Goal: Transaction & Acquisition: Purchase product/service

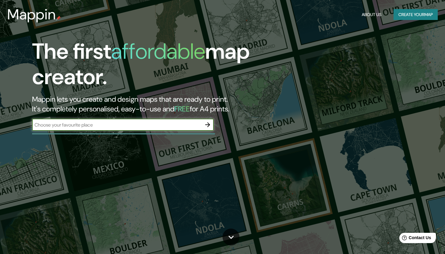
click at [179, 125] on input "text" at bounding box center [117, 125] width 170 height 7
click at [131, 122] on input "text" at bounding box center [117, 125] width 170 height 7
paste input "bicentenario"
type input "Parque bicentenario Miraflores peru"
click at [210, 125] on icon "button" at bounding box center [207, 124] width 5 height 5
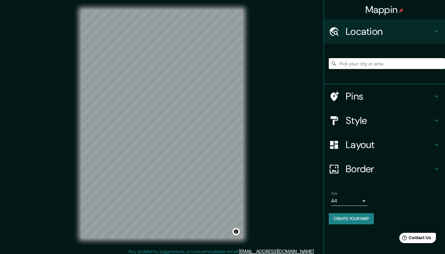
click at [359, 70] on div at bounding box center [387, 63] width 116 height 30
click at [357, 65] on input "Pick your city or area" at bounding box center [387, 63] width 116 height 11
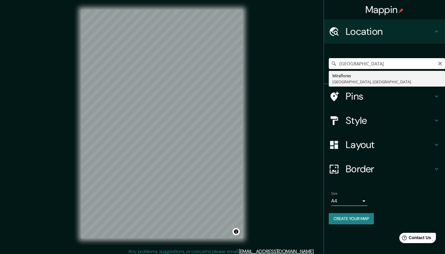
type input "Miraflores, Provincia de Lima, Perú"
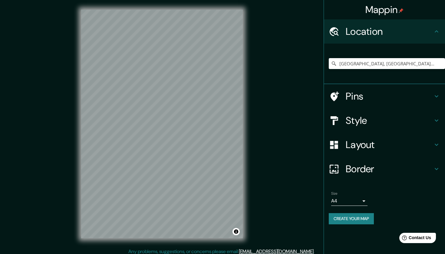
click at [286, 121] on div "Mappin Location Miraflores, Provincia de Lima, Perú Pins Style Layout Border Ch…" at bounding box center [222, 129] width 445 height 258
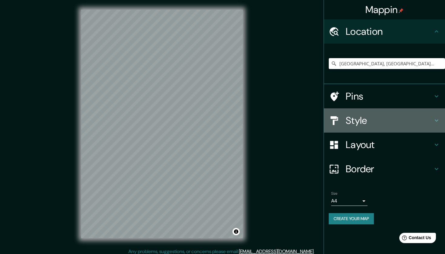
click at [424, 120] on h4 "Style" at bounding box center [389, 121] width 87 height 12
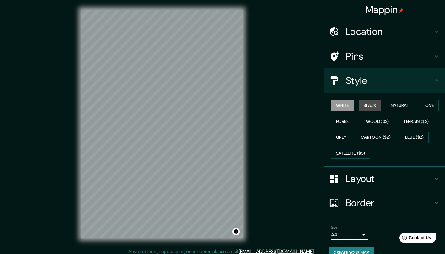
click at [371, 105] on button "Black" at bounding box center [370, 105] width 23 height 11
click at [395, 106] on button "Natural" at bounding box center [400, 105] width 28 height 11
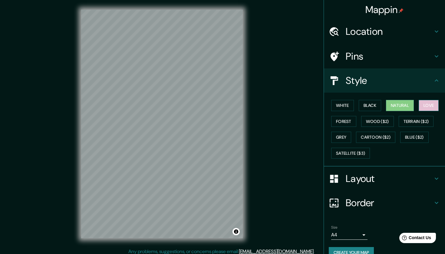
click at [425, 105] on button "Love" at bounding box center [429, 105] width 20 height 11
click at [346, 121] on button "Forest" at bounding box center [344, 121] width 25 height 11
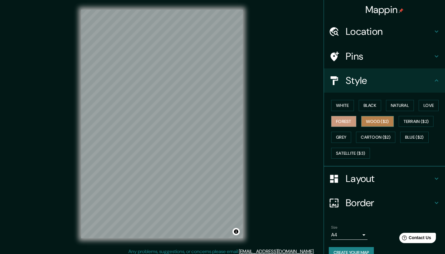
click at [378, 118] on button "Wood ($2)" at bounding box center [378, 121] width 33 height 11
click at [413, 120] on button "Terrain ($2)" at bounding box center [416, 121] width 35 height 11
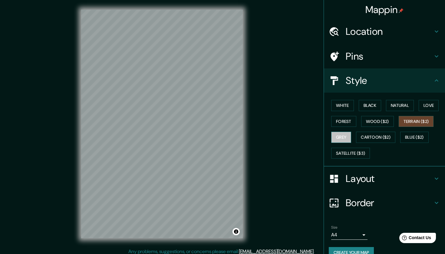
click at [345, 134] on button "Grey" at bounding box center [342, 137] width 20 height 11
click at [381, 134] on button "Cartoon ($2)" at bounding box center [375, 137] width 39 height 11
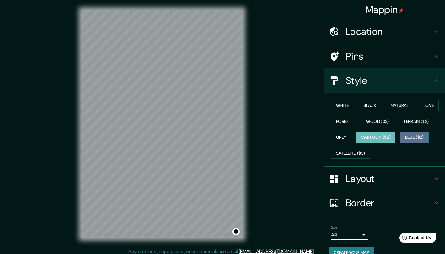
click at [427, 136] on button "Blue ($2)" at bounding box center [415, 137] width 28 height 11
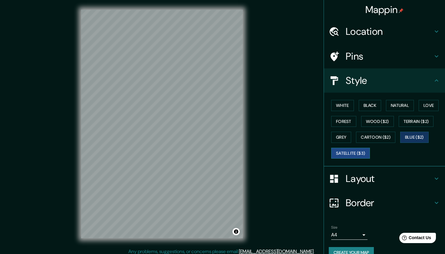
click at [355, 151] on button "Satellite ($3)" at bounding box center [351, 153] width 39 height 11
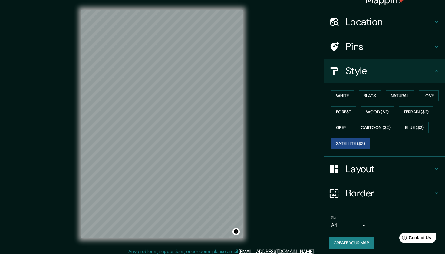
scroll to position [9, 0]
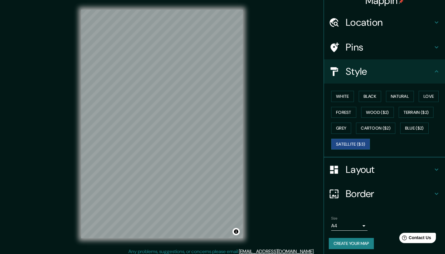
click at [381, 168] on h4 "Layout" at bounding box center [389, 170] width 87 height 12
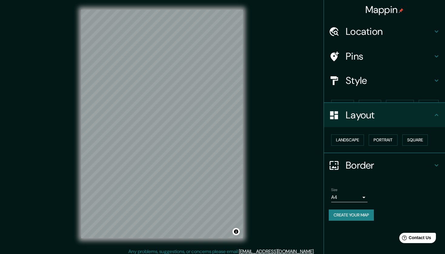
scroll to position [0, 0]
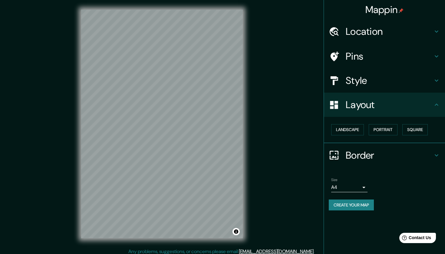
click at [382, 159] on h4 "Border" at bounding box center [389, 155] width 87 height 12
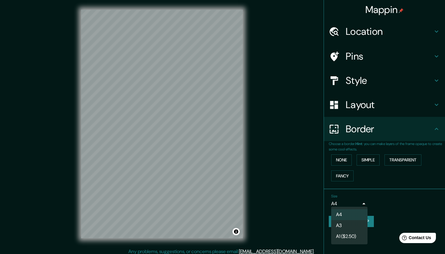
click at [362, 202] on body "Mappin Location Miraflores, Provincia de Lima, Perú Pins Style Layout Border Ch…" at bounding box center [222, 127] width 445 height 254
click at [357, 225] on li "A3" at bounding box center [350, 225] width 36 height 11
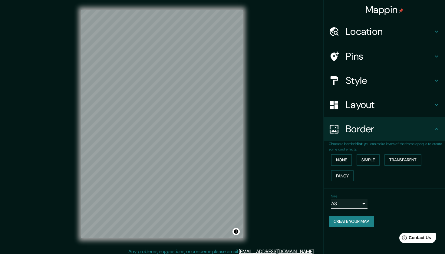
type input "a4"
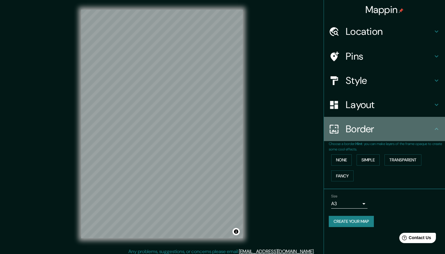
click at [399, 125] on h4 "Border" at bounding box center [389, 129] width 87 height 12
click at [438, 125] on icon at bounding box center [436, 128] width 7 height 7
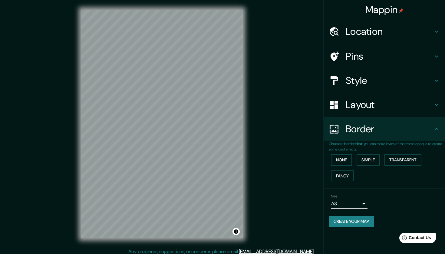
click at [436, 82] on icon at bounding box center [436, 80] width 7 height 7
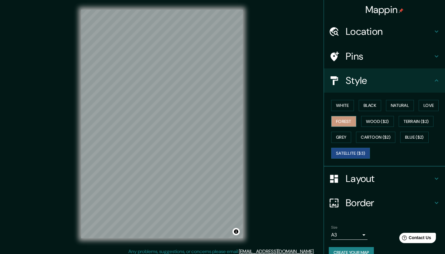
click at [336, 120] on button "Forest" at bounding box center [344, 121] width 25 height 11
click at [421, 99] on div "White Black Natural Love Forest Wood ($2) Terrain ($2) Grey Cartoon ($2) Blue (…" at bounding box center [387, 130] width 116 height 64
click at [424, 101] on button "Love" at bounding box center [429, 105] width 20 height 11
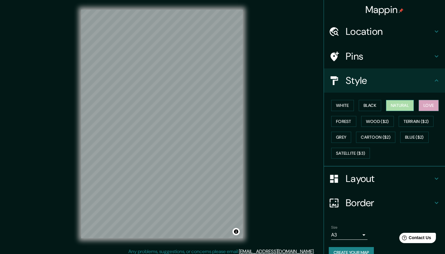
click at [405, 105] on button "Natural" at bounding box center [400, 105] width 28 height 11
click at [375, 105] on button "Black" at bounding box center [370, 105] width 23 height 11
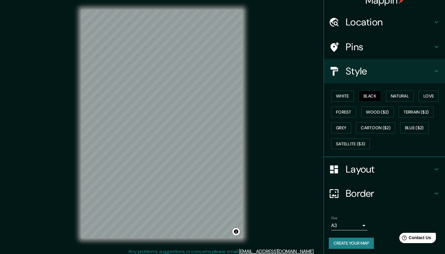
scroll to position [9, 0]
click at [405, 54] on div "Pins" at bounding box center [384, 47] width 121 height 24
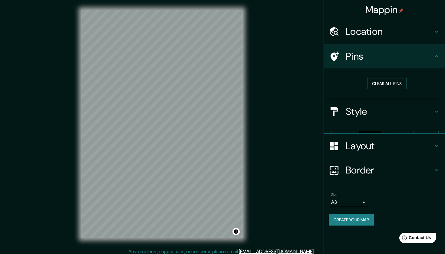
scroll to position [0, 0]
